Goal: Information Seeking & Learning: Learn about a topic

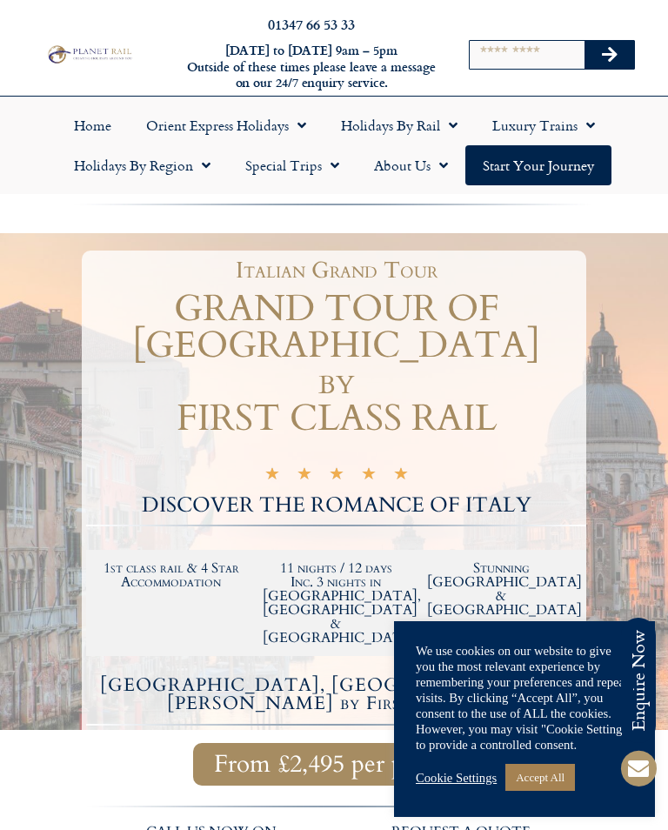
click at [554, 781] on link "Accept All" at bounding box center [540, 776] width 70 height 27
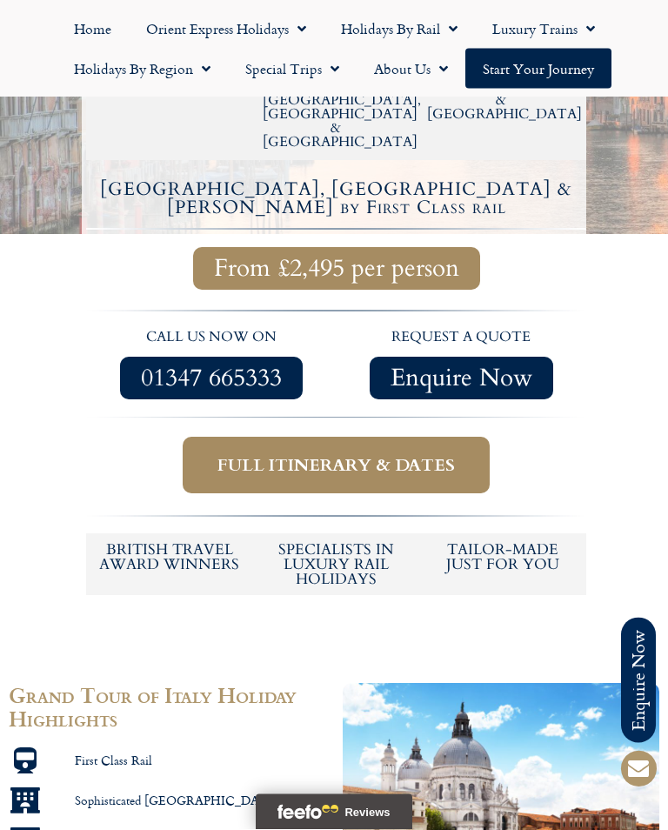
scroll to position [515, 0]
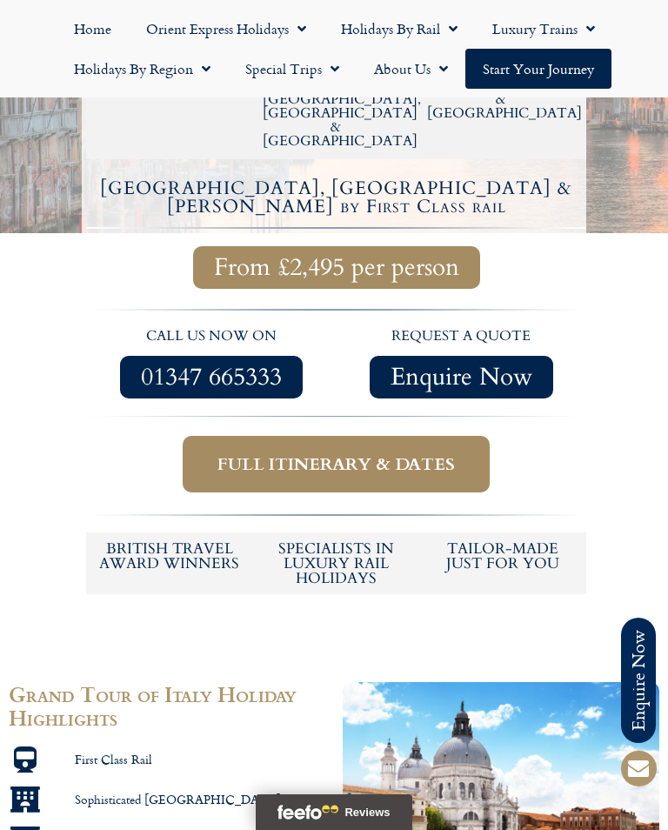
click at [418, 436] on link "Full itinerary & dates" at bounding box center [336, 464] width 307 height 57
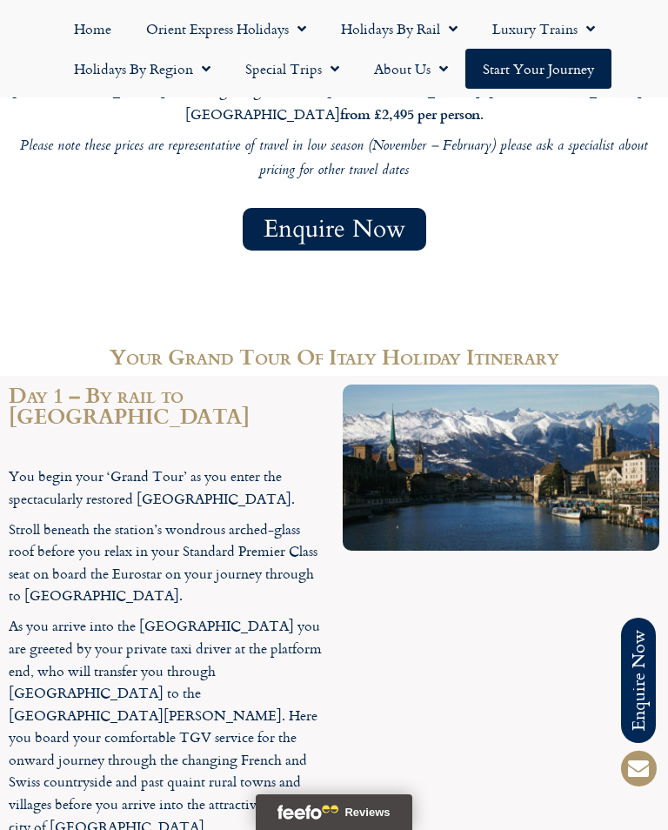
scroll to position [1783, 0]
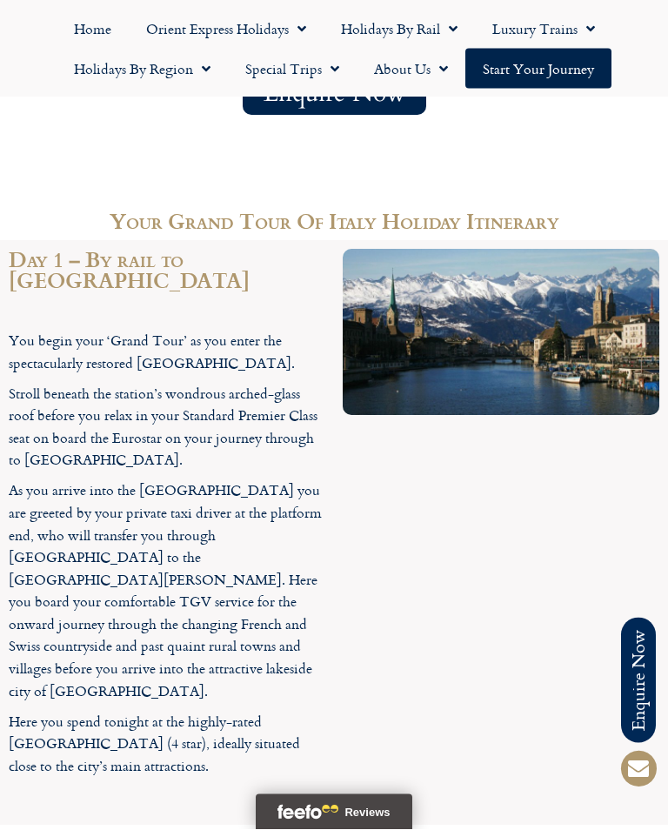
scroll to position [1921, 0]
click at [439, 34] on link "Holidays by Rail" at bounding box center [398, 29] width 151 height 40
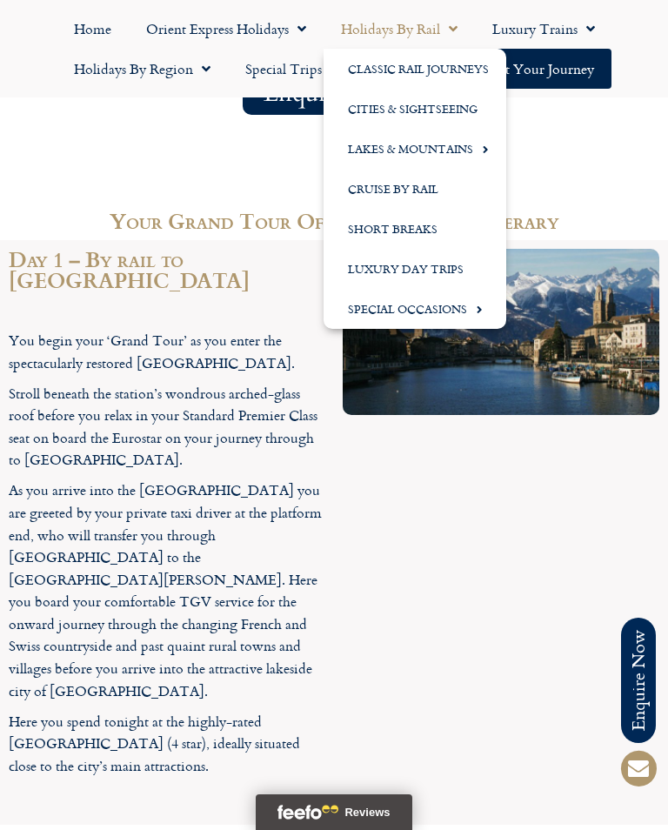
click at [450, 68] on link "Classic Rail Journeys" at bounding box center [414, 69] width 183 height 40
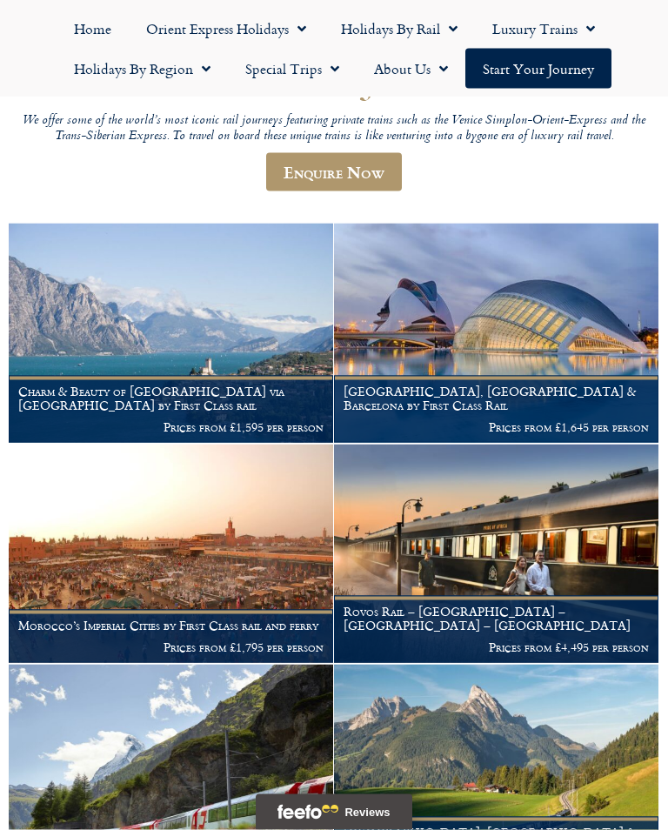
scroll to position [191, 0]
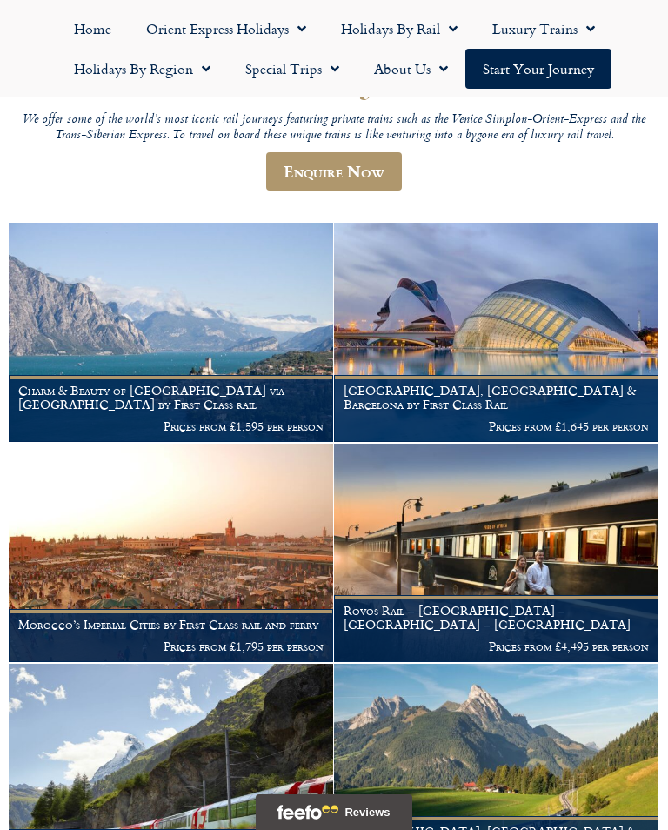
click at [206, 423] on p "Prices from £1,595 per person" at bounding box center [170, 426] width 305 height 14
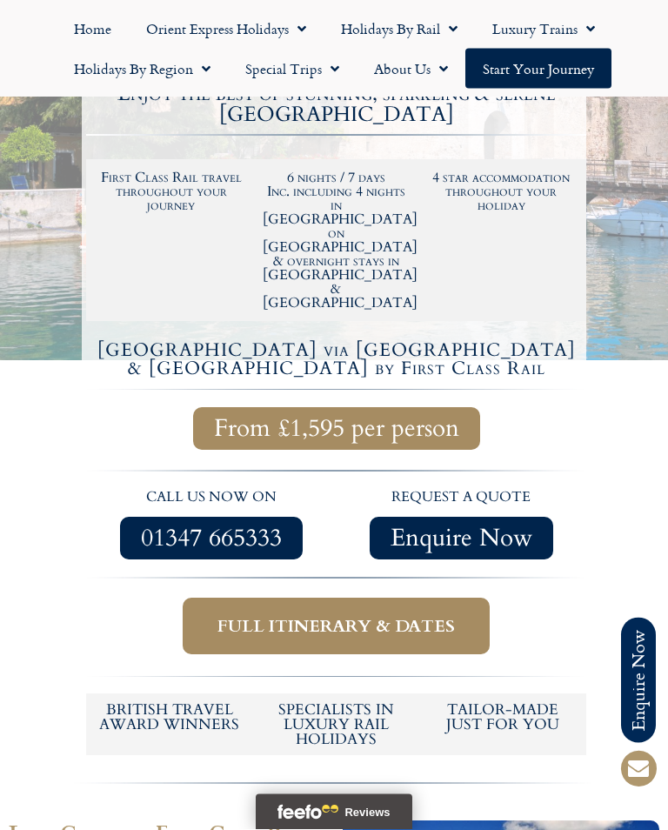
scroll to position [409, 0]
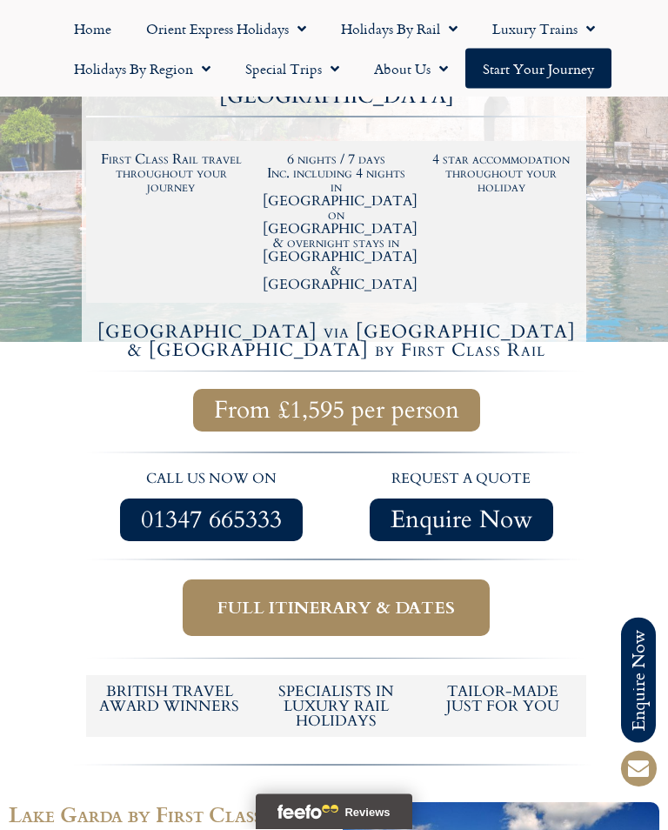
click at [454, 597] on span "Full itinerary & dates" at bounding box center [335, 608] width 237 height 22
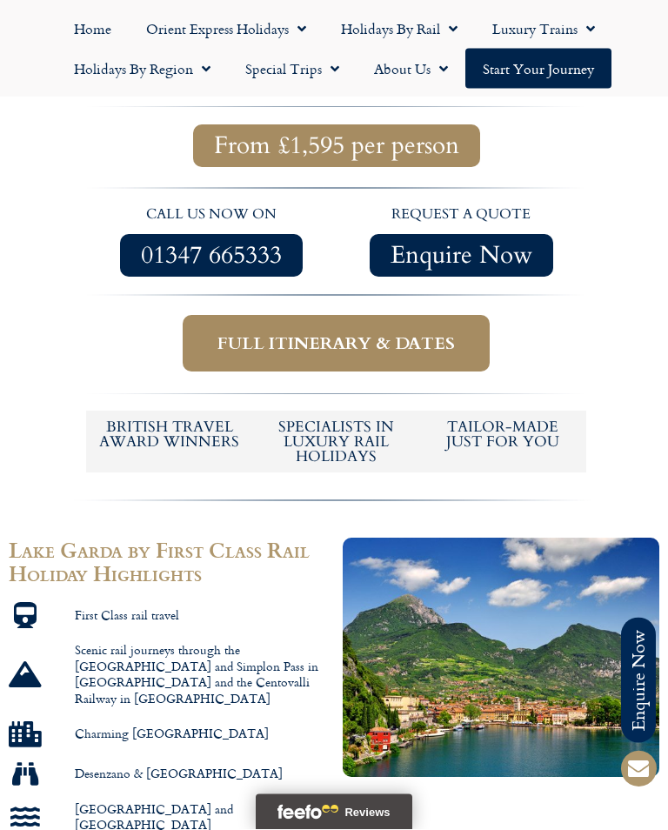
scroll to position [648, 0]
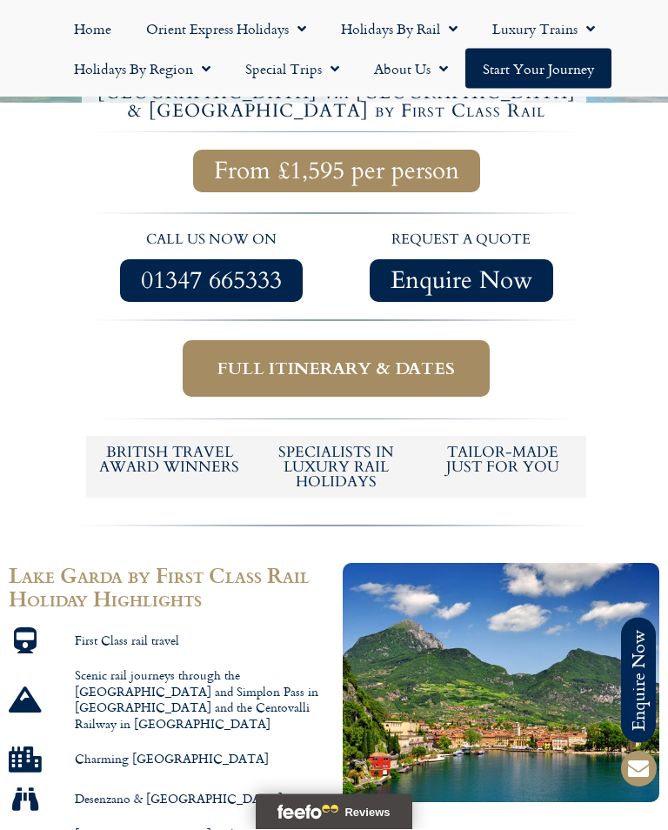
click at [373, 358] on span "Full itinerary & dates" at bounding box center [335, 369] width 237 height 22
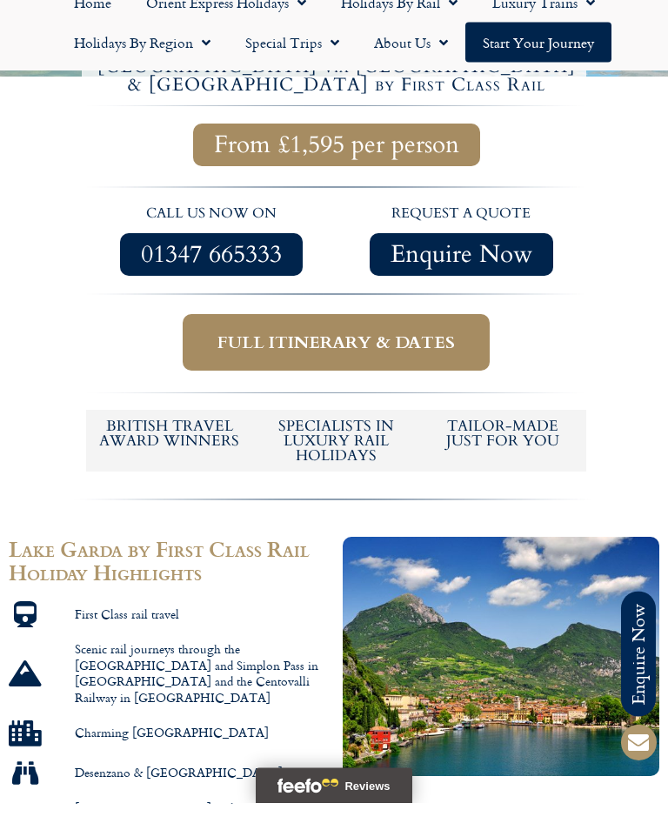
scroll to position [676, 0]
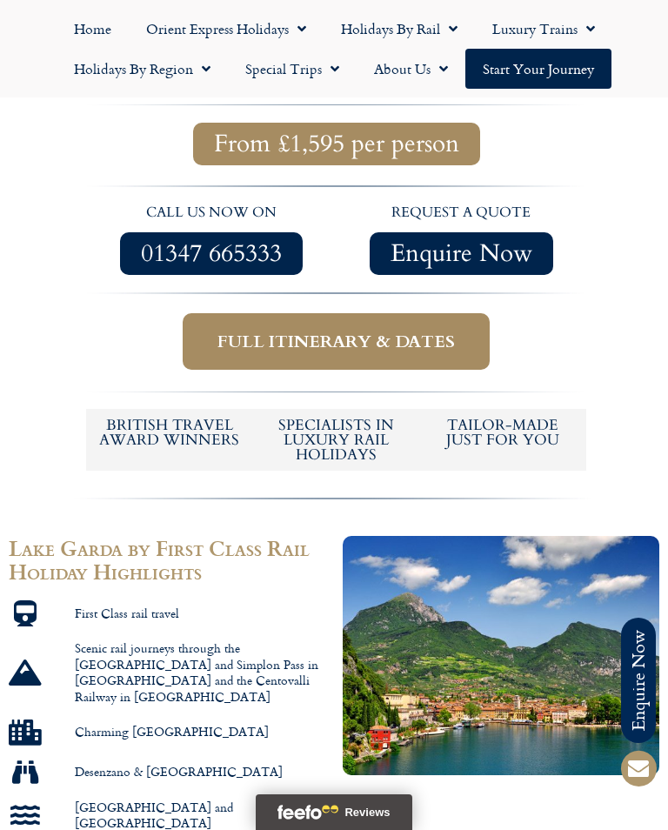
click at [370, 330] on span "Full itinerary & dates" at bounding box center [335, 341] width 237 height 22
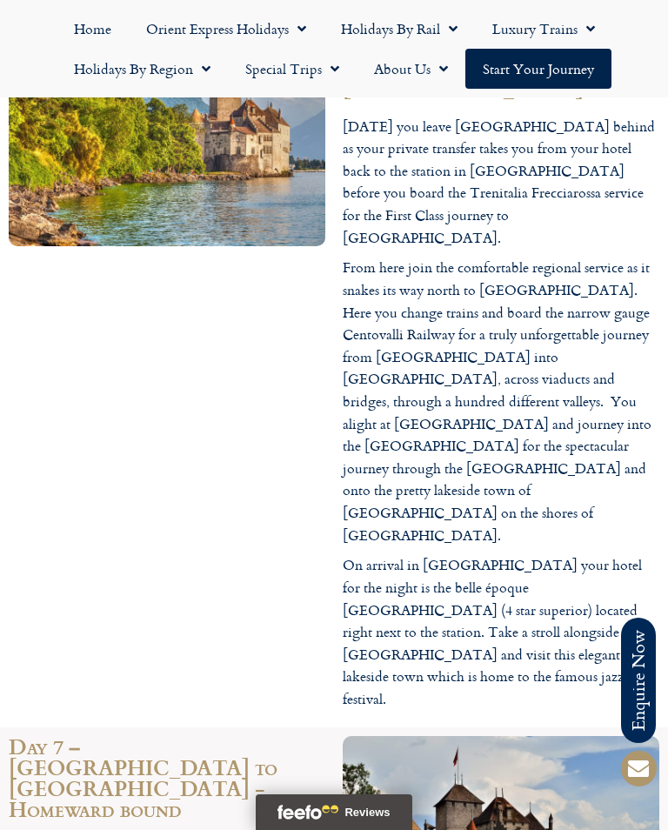
scroll to position [4708, 0]
